Goal: Navigation & Orientation: Find specific page/section

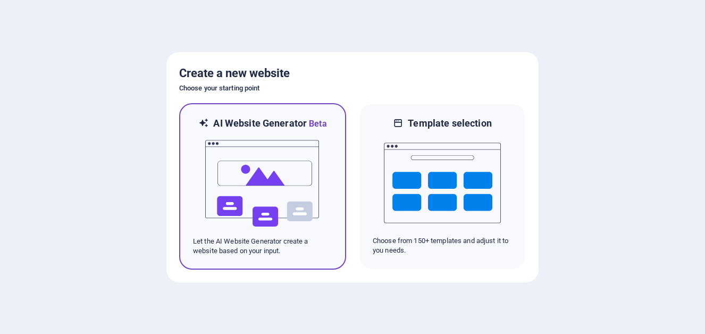
click at [251, 130] on h6 "AI Website Generator Beta" at bounding box center [269, 123] width 113 height 13
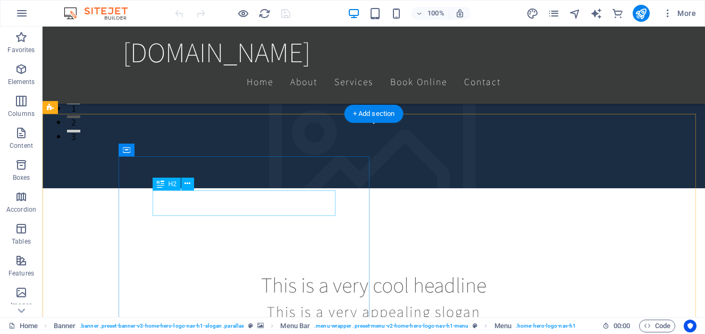
scroll to position [217, 0]
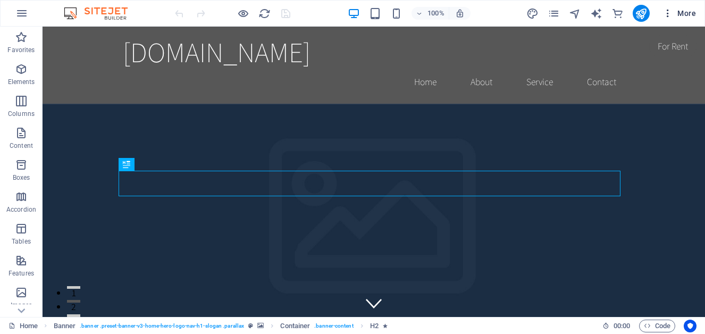
click at [680, 11] on span "More" at bounding box center [678, 13] width 33 height 11
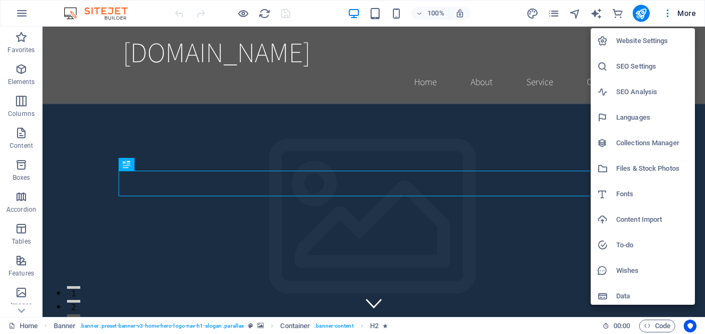
click at [26, 13] on div at bounding box center [352, 167] width 705 height 334
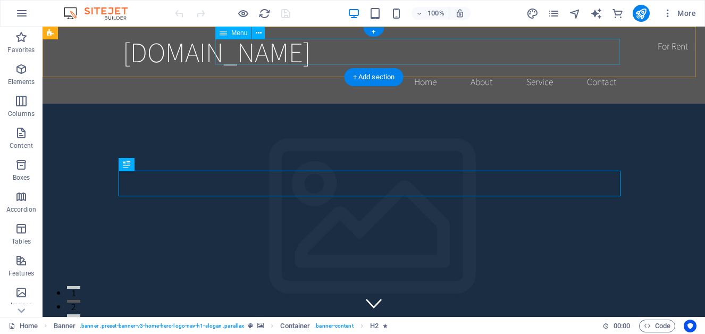
click at [596, 69] on nav "Home About Service Contact" at bounding box center [374, 82] width 502 height 27
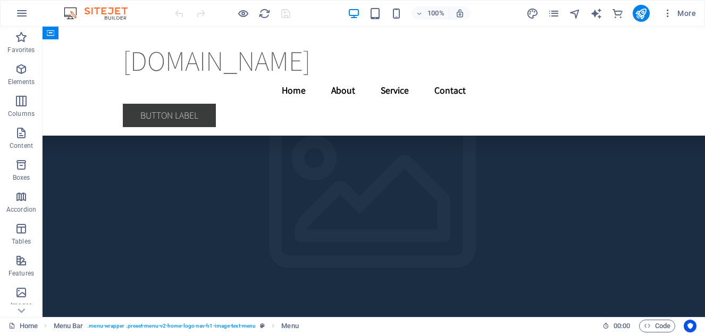
scroll to position [2439, 0]
